Goal: Information Seeking & Learning: Find specific fact

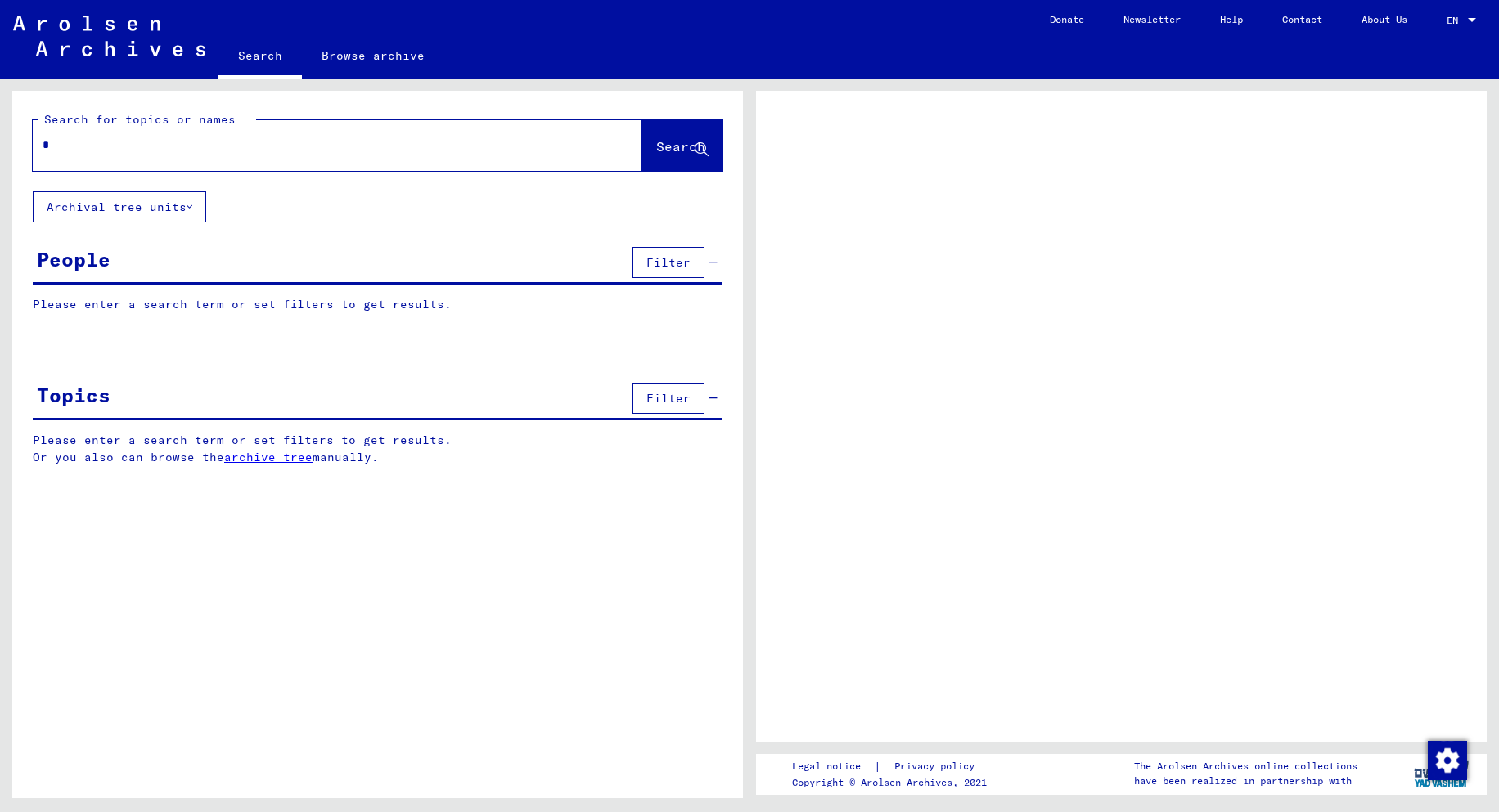
type input "**"
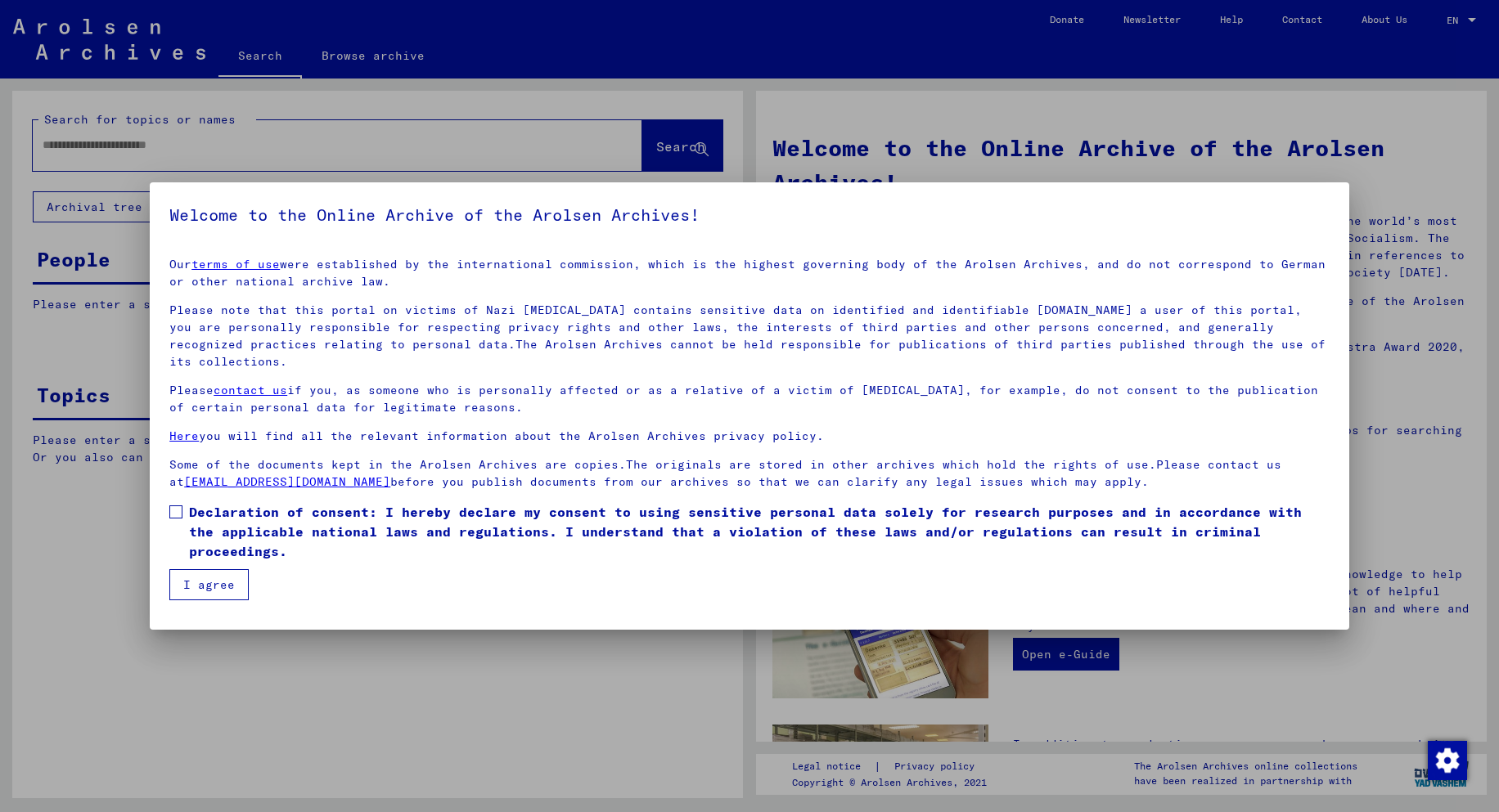
click at [174, 506] on span at bounding box center [176, 512] width 13 height 13
click at [204, 570] on button "I agree" at bounding box center [209, 585] width 80 height 31
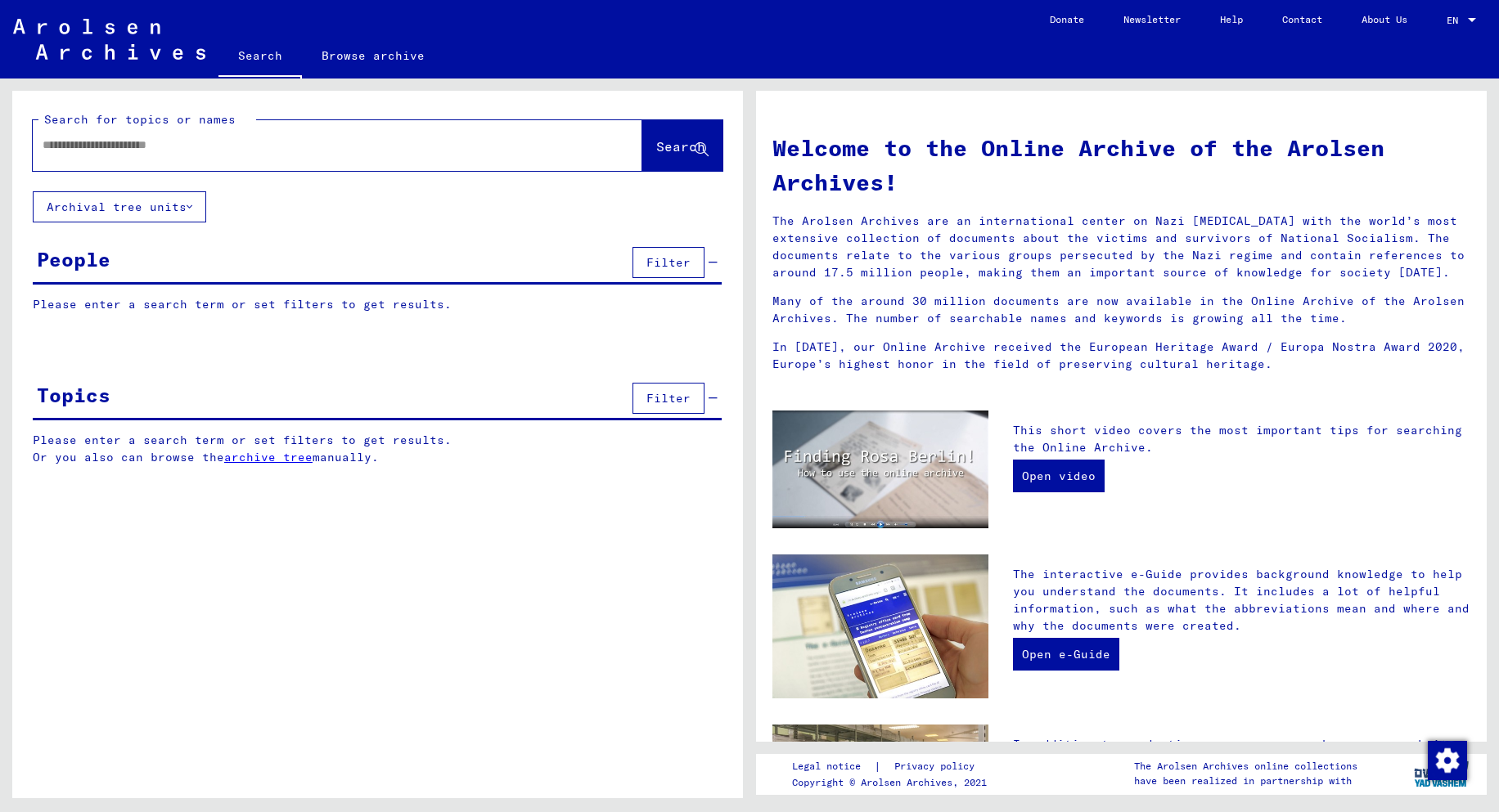
click at [671, 259] on span "Filter" at bounding box center [669, 263] width 44 height 15
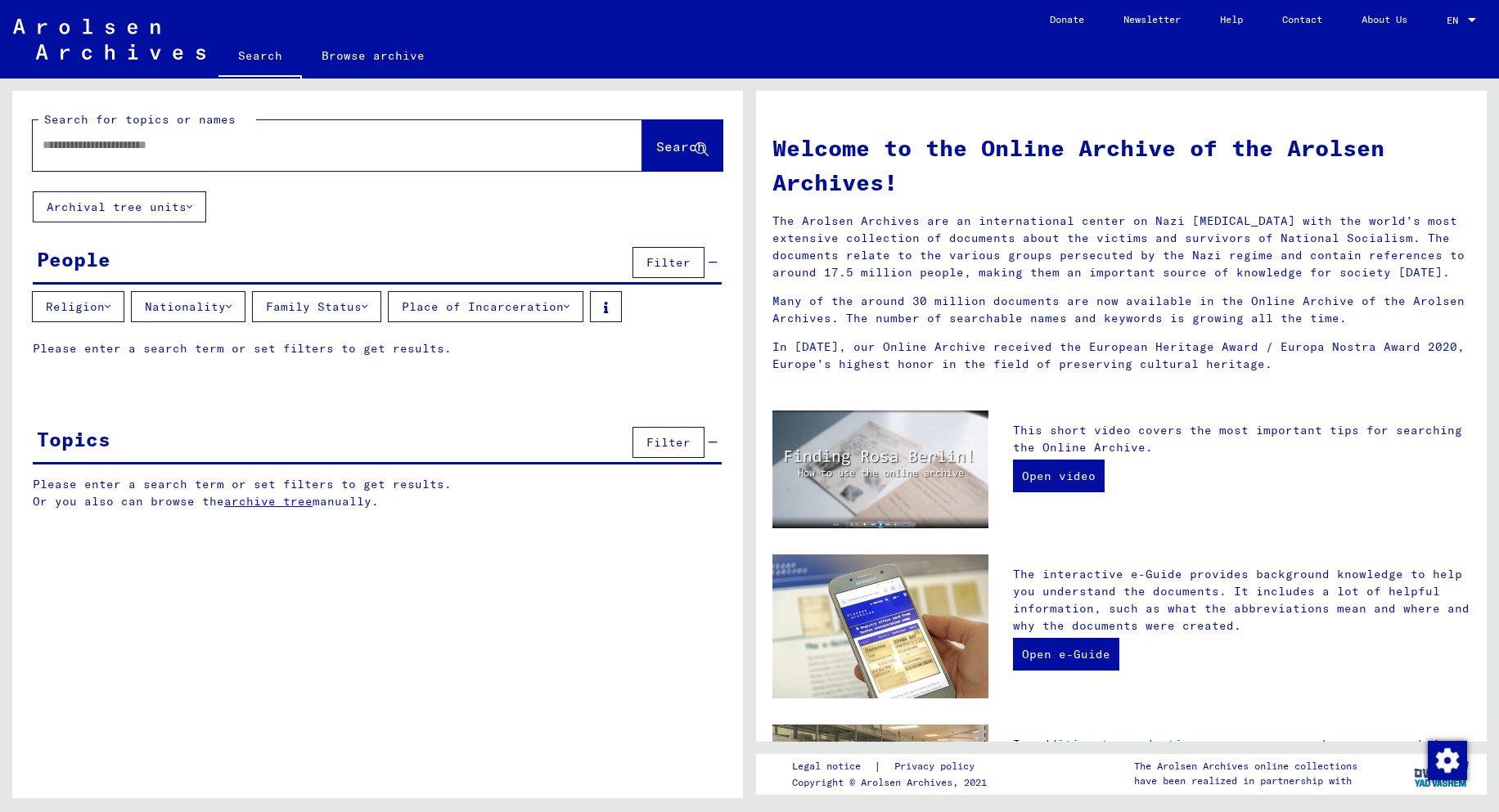
drag, startPoint x: 72, startPoint y: 155, endPoint x: 51, endPoint y: 139, distance: 26.4
click at [51, 139] on input "text" at bounding box center [317, 145] width 551 height 18
type input "**********"
click at [694, 152] on span "Search" at bounding box center [680, 146] width 49 height 17
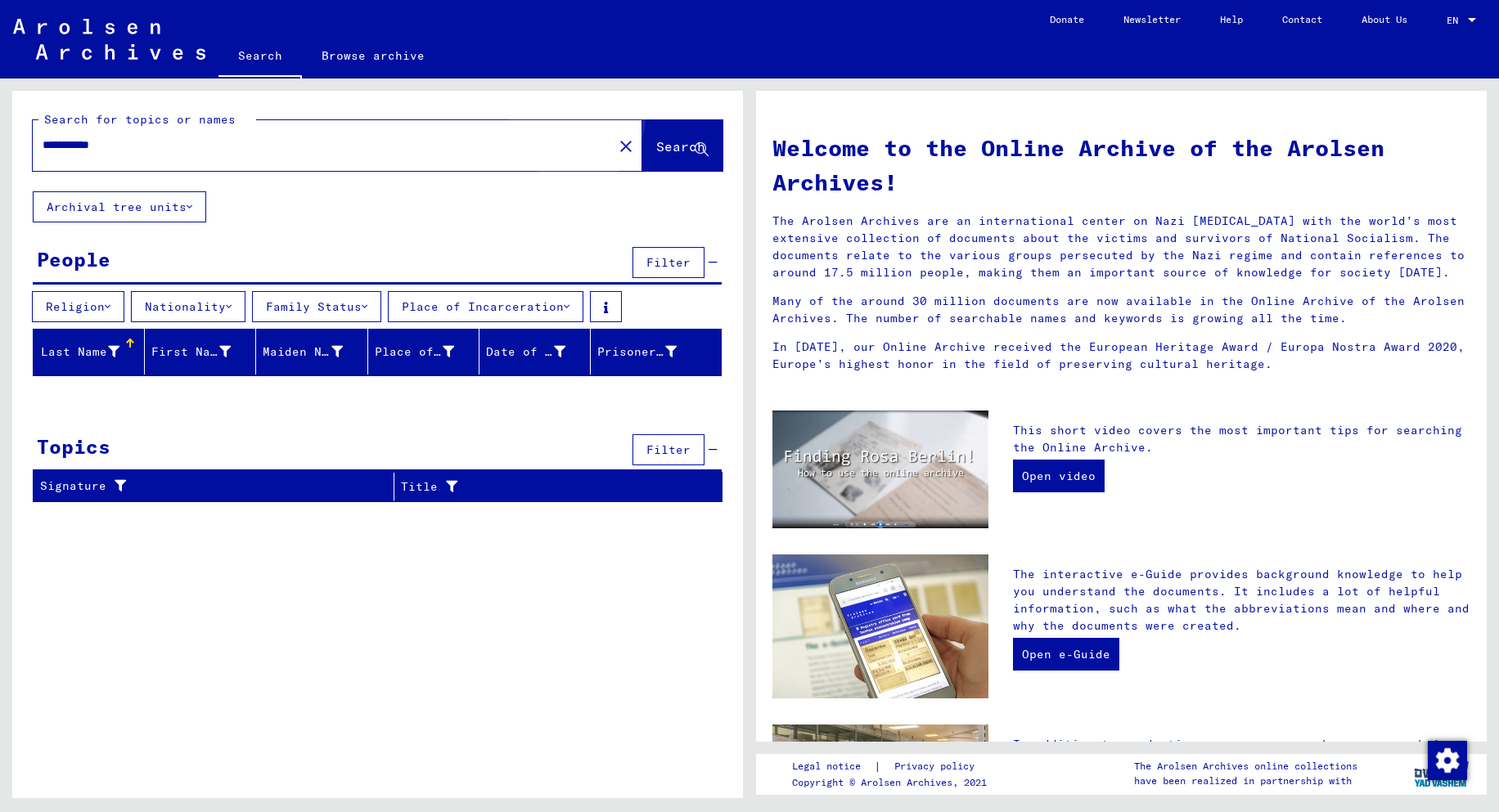
click at [644, 137] on button "Search" at bounding box center [682, 145] width 81 height 51
click at [107, 301] on button "Religion" at bounding box center [78, 307] width 93 height 31
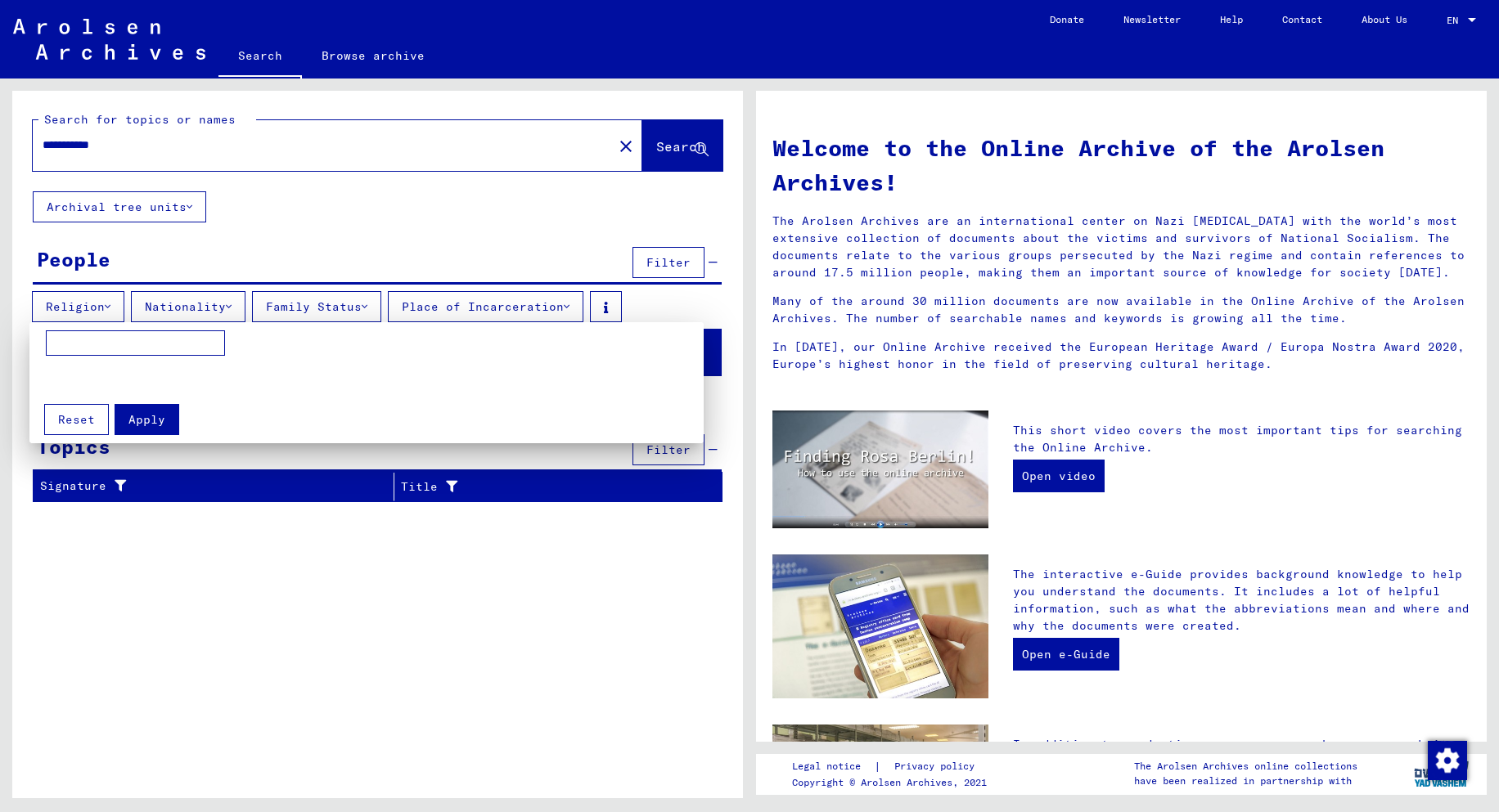
click at [56, 341] on input at bounding box center [136, 343] width 180 height 26
type input "***"
click at [155, 416] on span "Apply" at bounding box center [147, 420] width 37 height 15
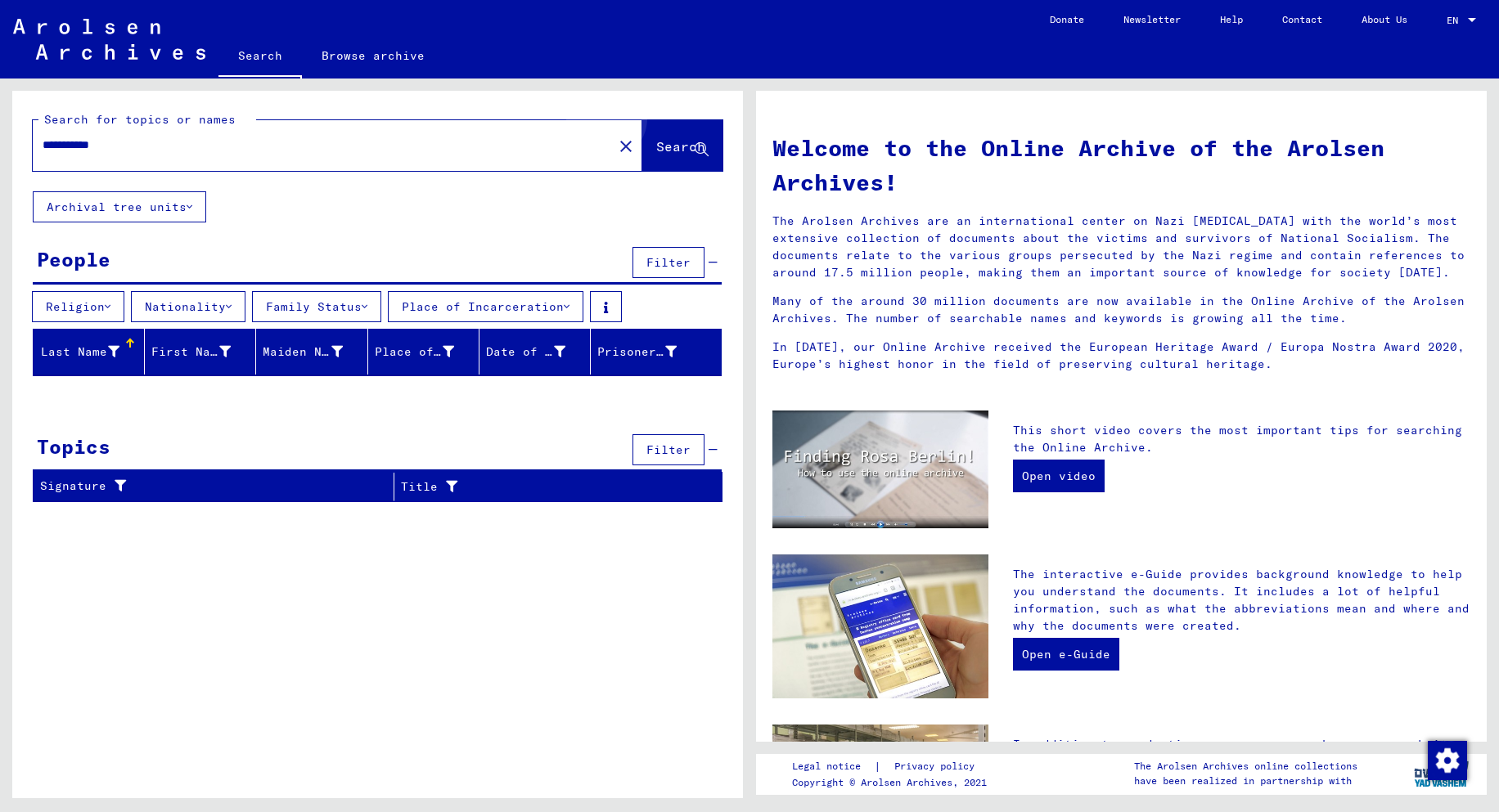
click at [673, 138] on span "Search" at bounding box center [680, 146] width 49 height 17
click at [671, 138] on span "Search" at bounding box center [680, 146] width 49 height 17
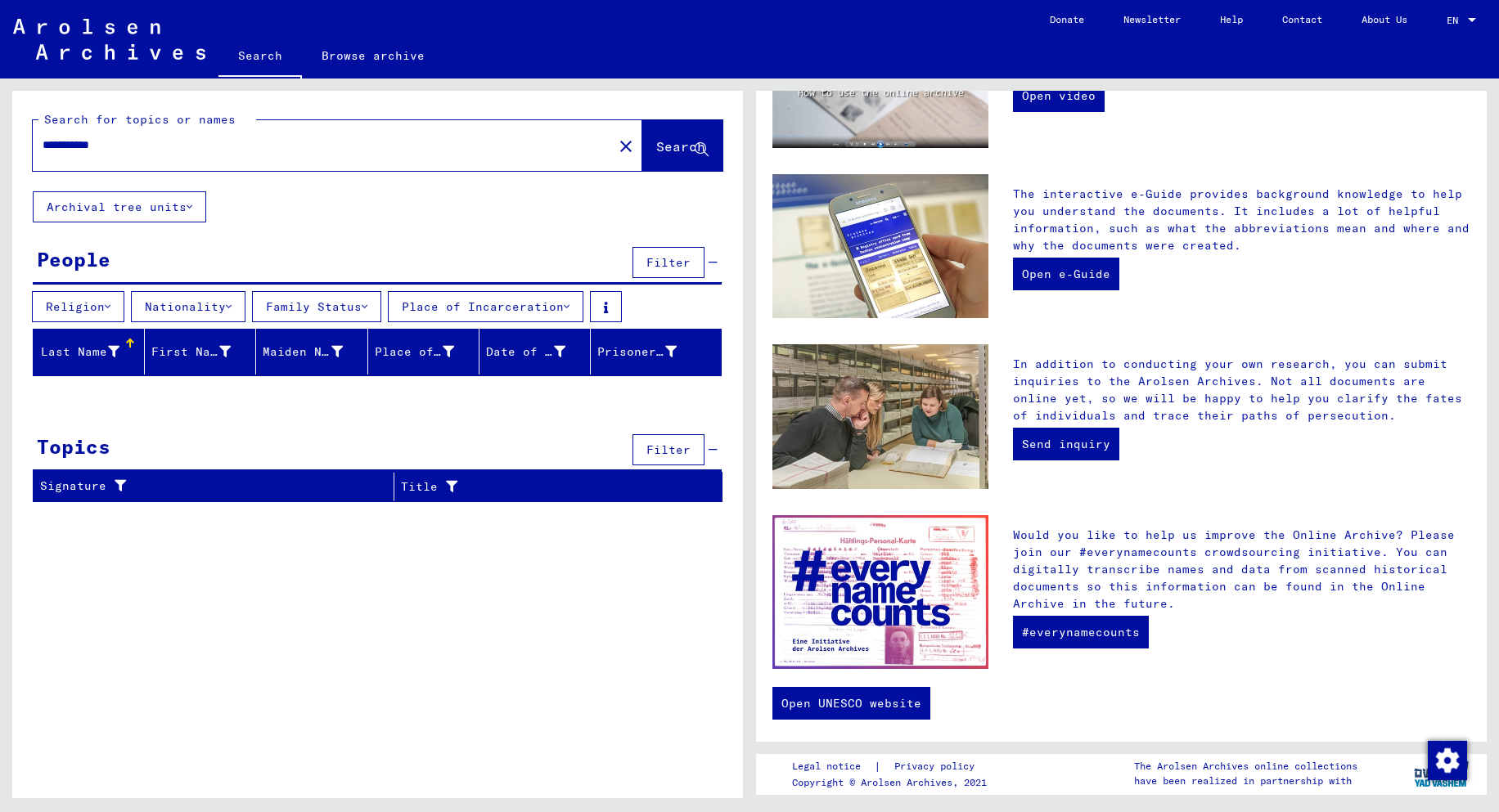
scroll to position [383, 0]
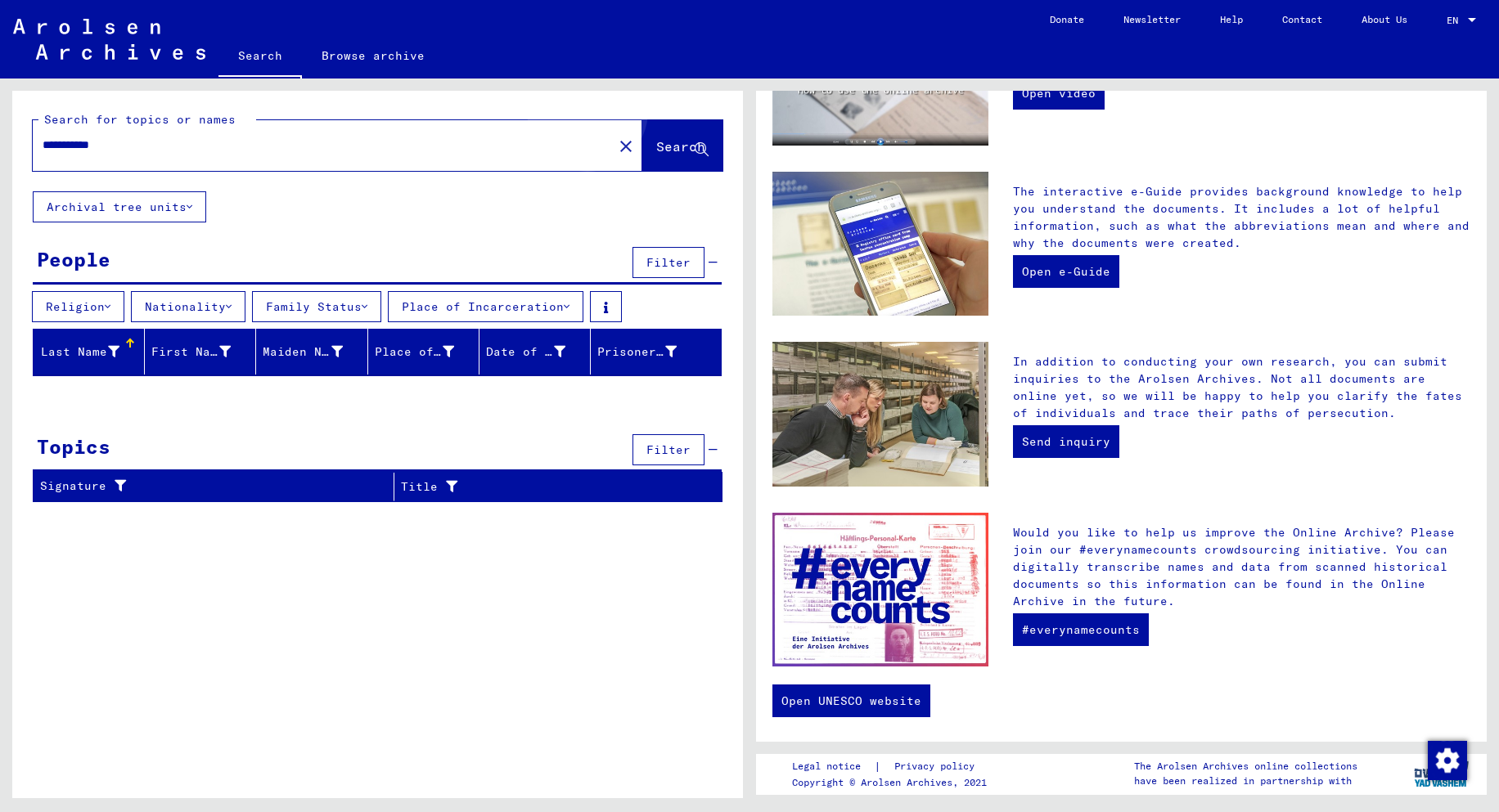
click at [654, 131] on button "Search" at bounding box center [682, 145] width 81 height 51
click at [704, 147] on icon at bounding box center [701, 150] width 14 height 14
click at [158, 200] on button "Archival tree units" at bounding box center [119, 207] width 174 height 31
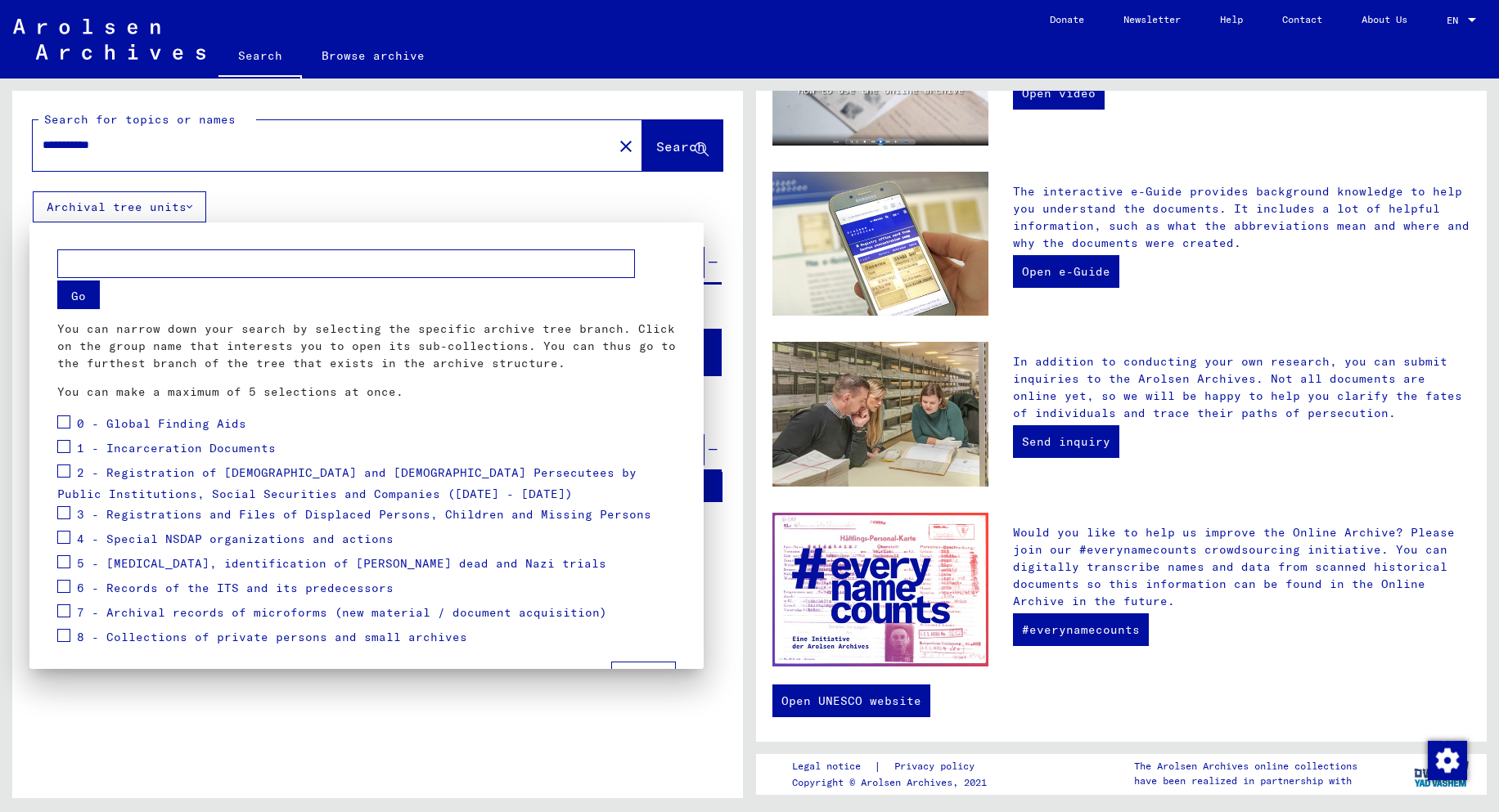
click at [699, 149] on div at bounding box center [750, 406] width 1499 height 812
